Goal: Complete application form

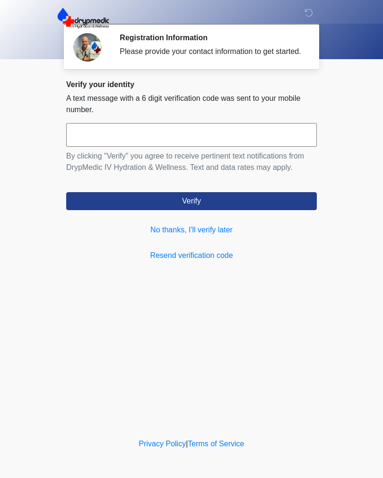
click at [100, 147] on input "text" at bounding box center [191, 135] width 251 height 24
type input "******"
click at [247, 209] on button "Verify" at bounding box center [191, 201] width 251 height 18
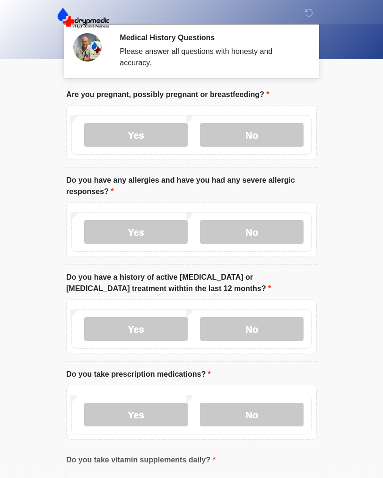
click at [261, 137] on label "No" at bounding box center [252, 135] width 104 height 24
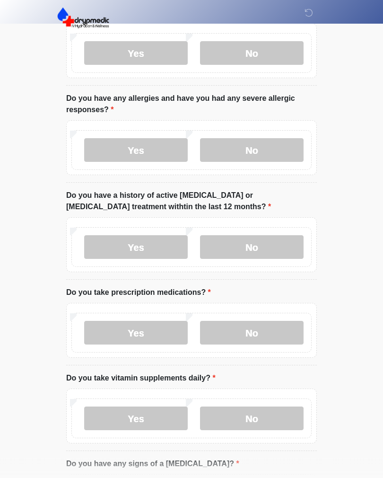
scroll to position [82, 0]
click at [270, 149] on label "No" at bounding box center [252, 150] width 104 height 24
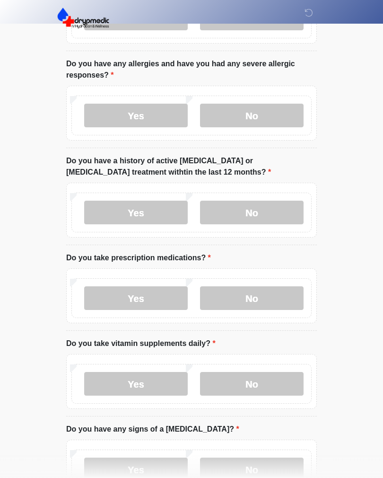
scroll to position [121, 0]
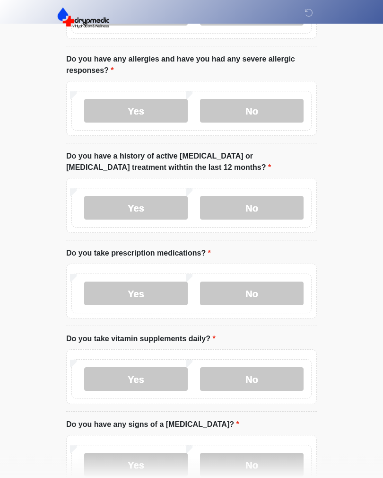
click at [276, 207] on label "No" at bounding box center [252, 208] width 104 height 24
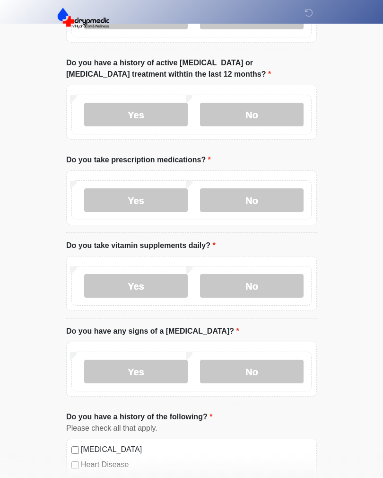
scroll to position [214, 0]
click at [278, 197] on label "No" at bounding box center [252, 200] width 104 height 24
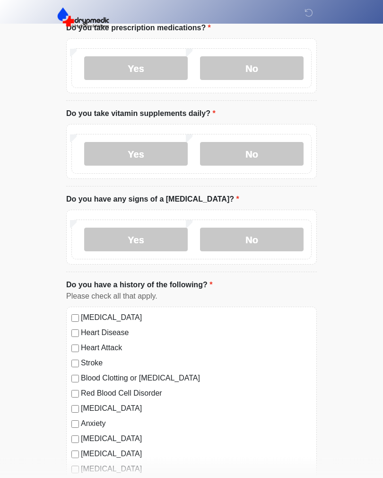
scroll to position [347, 0]
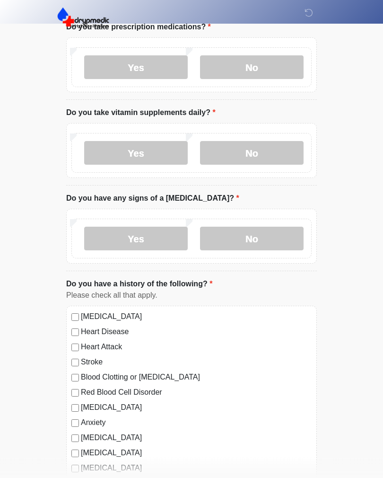
click at [280, 150] on label "No" at bounding box center [252, 153] width 104 height 24
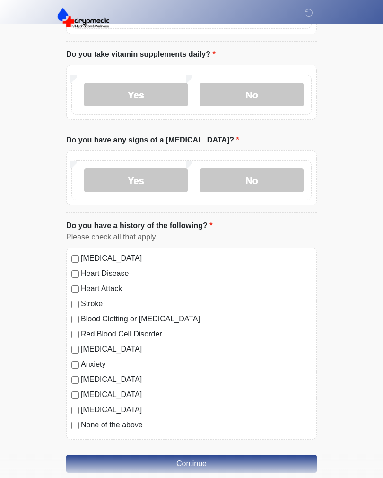
scroll to position [407, 0]
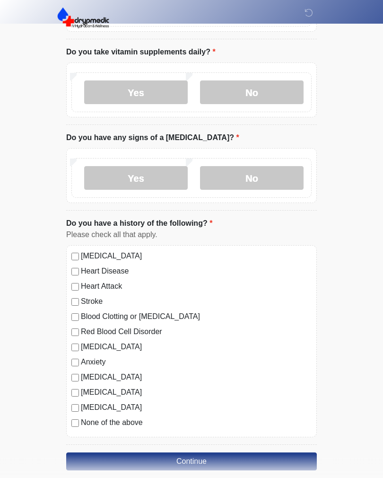
click at [281, 176] on label "No" at bounding box center [252, 178] width 104 height 24
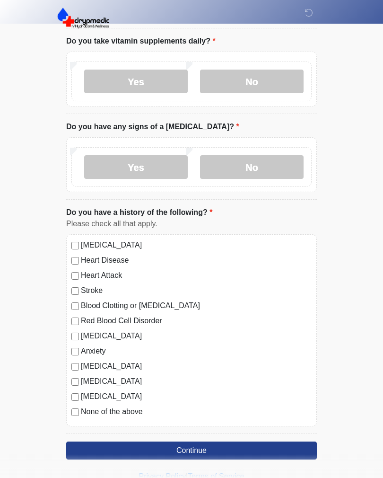
scroll to position [435, 0]
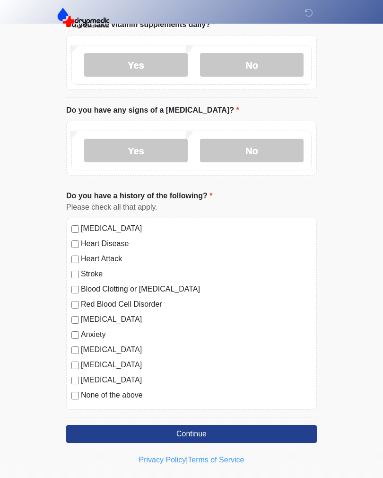
click at [277, 432] on button "Continue" at bounding box center [191, 434] width 251 height 18
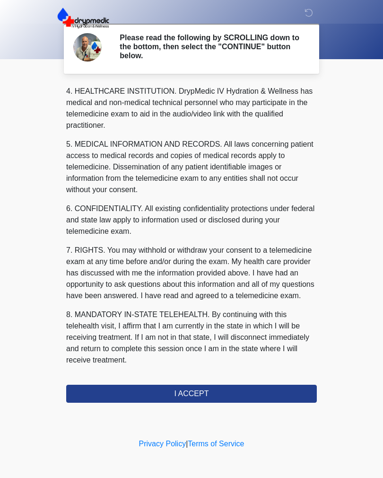
scroll to position [271, 0]
click at [275, 390] on button "I ACCEPT" at bounding box center [191, 393] width 251 height 18
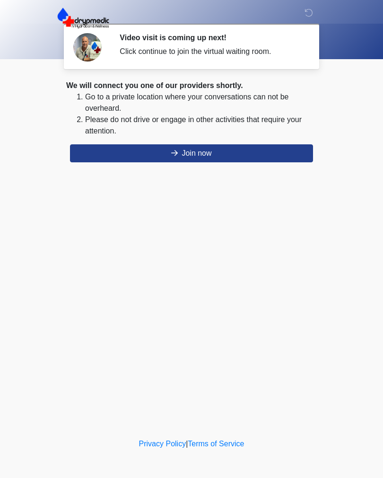
click at [285, 151] on button "Join now" at bounding box center [191, 153] width 243 height 18
